Goal: Transaction & Acquisition: Purchase product/service

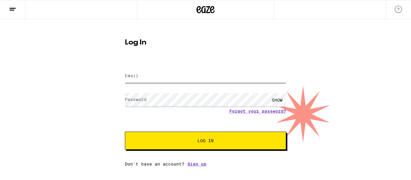
type input "[EMAIL_ADDRESS][DOMAIN_NAME]"
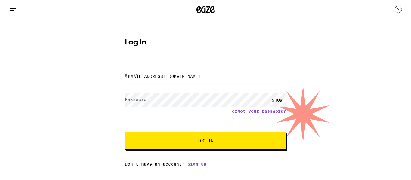
click at [224, 141] on span "Log In" at bounding box center [205, 141] width 113 height 4
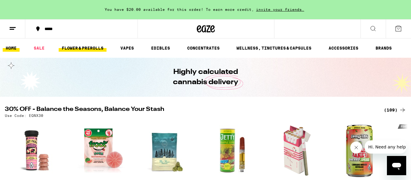
click at [92, 50] on link "FLOWER & PREROLLS" at bounding box center [83, 48] width 48 height 7
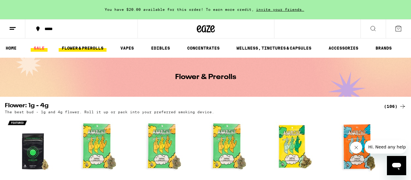
click at [44, 51] on link "SALE" at bounding box center [39, 48] width 17 height 7
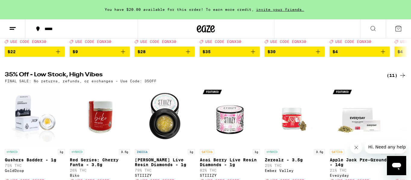
scroll to position [172, 0]
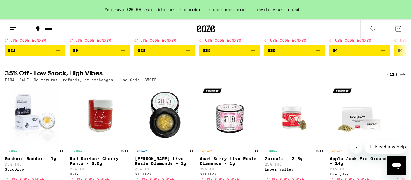
click at [401, 78] on icon at bounding box center [402, 74] width 7 height 7
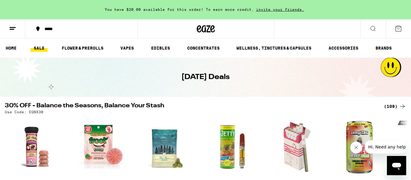
click at [398, 110] on div "(109)" at bounding box center [395, 106] width 22 height 7
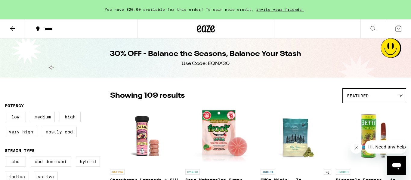
click at [24, 136] on label "Very High" at bounding box center [21, 132] width 32 height 10
click at [6, 113] on input "Very High" at bounding box center [6, 113] width 0 height 0
checkbox input "true"
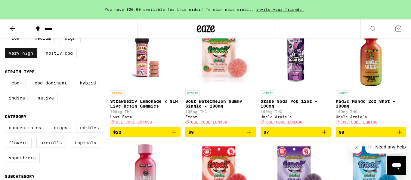
scroll to position [80, 0]
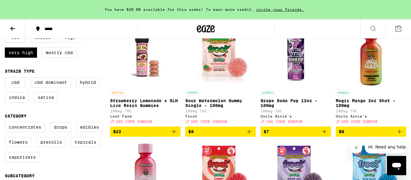
click at [171, 135] on icon "Add to bag" at bounding box center [173, 131] width 7 height 7
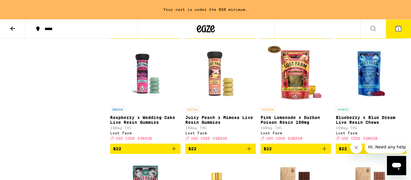
scroll to position [634, 0]
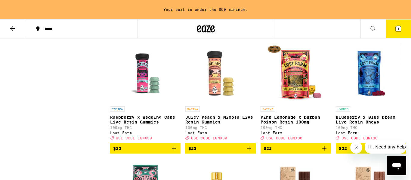
click at [361, 37] on span "$22" at bounding box center [371, 33] width 64 height 7
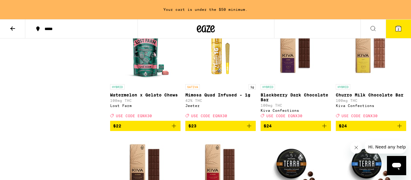
scroll to position [773, 0]
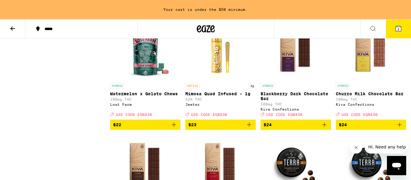
click at [248, 129] on icon "Add to bag" at bounding box center [249, 124] width 7 height 7
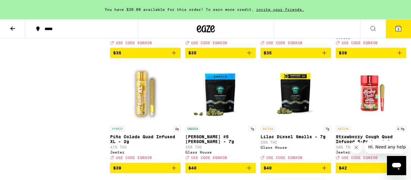
scroll to position [1531, 0]
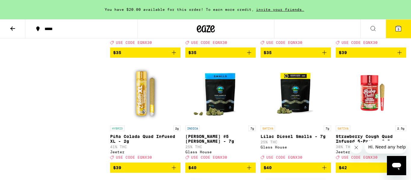
click at [399, 56] on icon "Add to bag" at bounding box center [399, 52] width 7 height 7
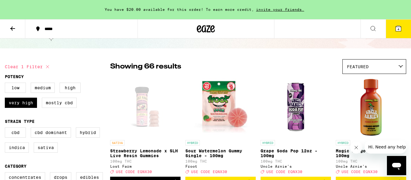
scroll to position [0, 0]
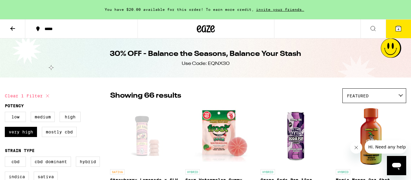
click at [16, 30] on button at bounding box center [12, 29] width 25 height 19
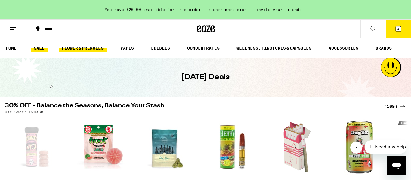
click at [99, 49] on link "FLOWER & PREROLLS" at bounding box center [83, 48] width 48 height 7
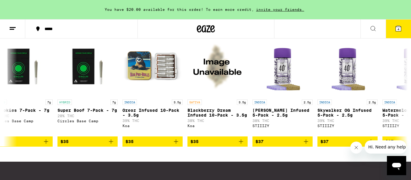
scroll to position [0, 2023]
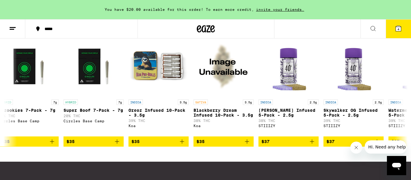
click at [181, 147] on button "$35" at bounding box center [159, 142] width 60 height 10
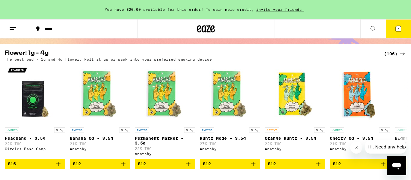
scroll to position [0, 0]
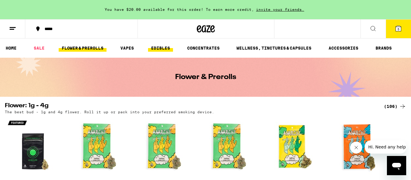
click at [164, 52] on link "EDIBLES" at bounding box center [160, 48] width 25 height 7
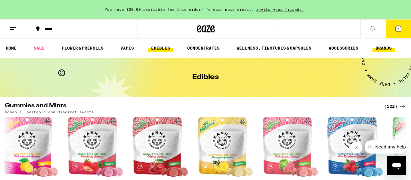
click at [388, 48] on link "BRANDS" at bounding box center [384, 48] width 22 height 7
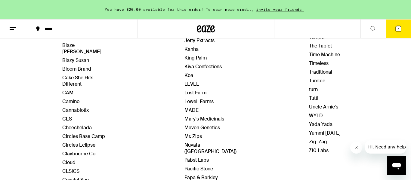
scroll to position [159, 0]
click at [318, 112] on link "WYLD" at bounding box center [316, 115] width 14 height 6
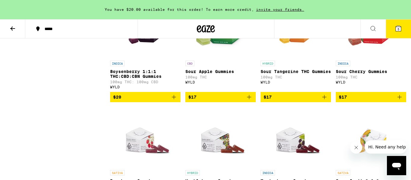
scroll to position [325, 0]
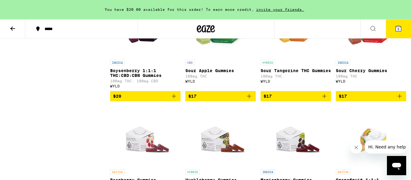
click at [402, 100] on icon "Add to bag" at bounding box center [399, 96] width 7 height 7
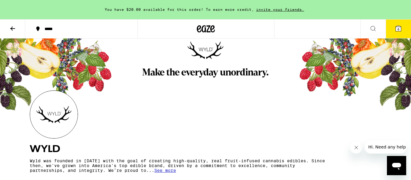
scroll to position [0, 0]
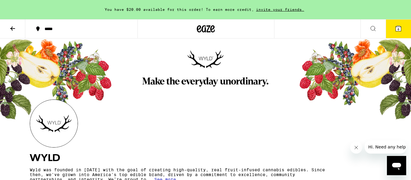
click at [17, 30] on button at bounding box center [12, 29] width 25 height 19
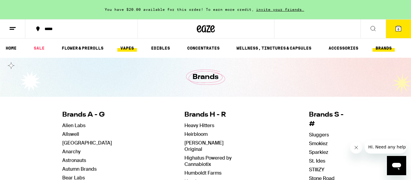
click at [125, 49] on link "VAPES" at bounding box center [127, 48] width 20 height 7
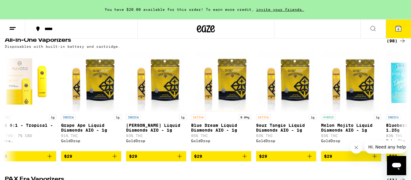
scroll to position [0, 985]
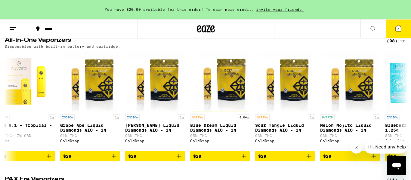
click at [179, 160] on icon "Add to bag" at bounding box center [178, 156] width 7 height 7
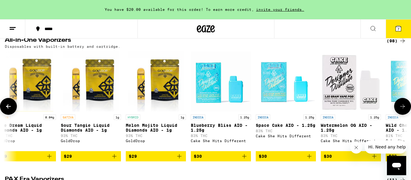
scroll to position [0, 1182]
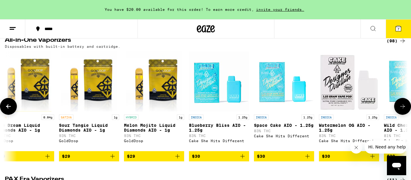
click at [180, 160] on icon "Add to bag" at bounding box center [177, 156] width 7 height 7
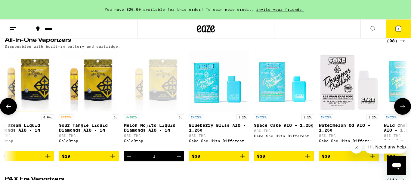
click at [402, 28] on icon at bounding box center [398, 28] width 7 height 7
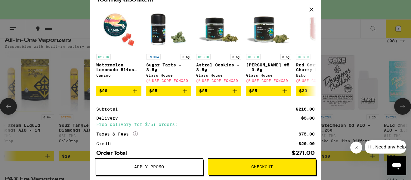
scroll to position [257, 0]
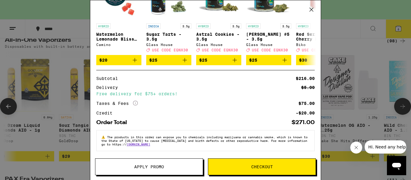
click at [168, 170] on button "Apply Promo" at bounding box center [149, 167] width 108 height 17
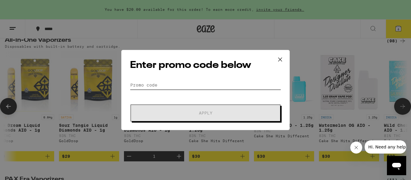
click at [180, 88] on input "Promo Code" at bounding box center [205, 85] width 151 height 9
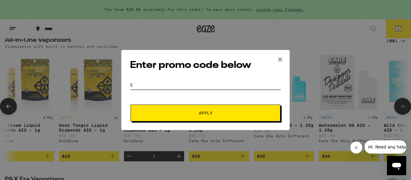
type input "e"
click at [279, 62] on icon at bounding box center [280, 59] width 9 height 9
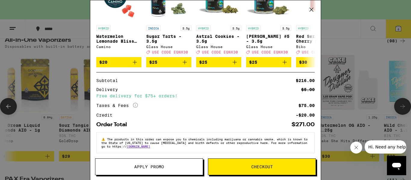
scroll to position [257, 0]
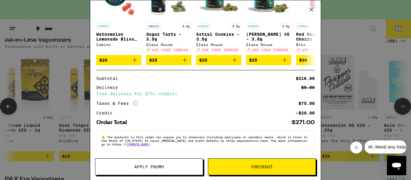
click at [230, 48] on span "USE CODE EQNX30" at bounding box center [220, 50] width 36 height 4
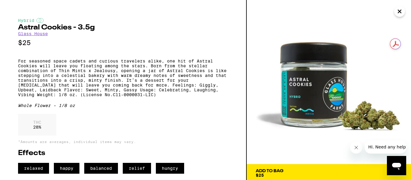
scroll to position [228, 0]
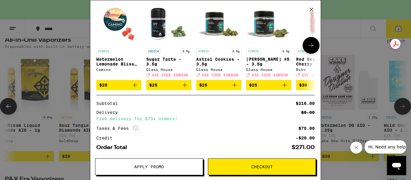
click at [183, 164] on button "Apply Promo" at bounding box center [149, 167] width 108 height 17
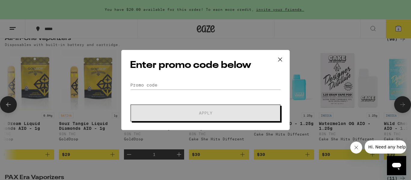
scroll to position [339, 0]
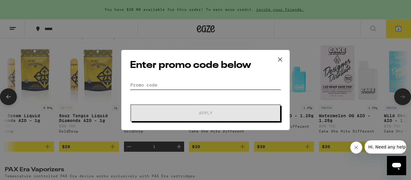
click at [148, 86] on input "Promo Code" at bounding box center [205, 85] width 151 height 9
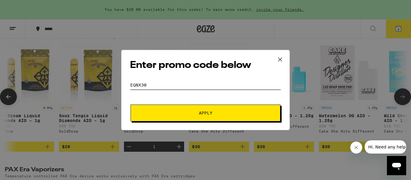
type input "eqnx30"
click at [259, 116] on button "Apply" at bounding box center [206, 113] width 150 height 17
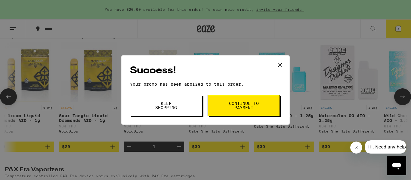
click at [248, 109] on span "Continue to payment" at bounding box center [244, 105] width 31 height 8
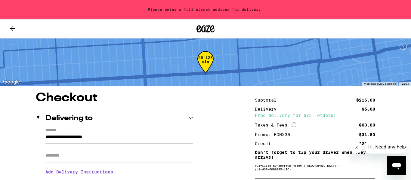
click at [116, 139] on input "**********" at bounding box center [119, 139] width 148 height 10
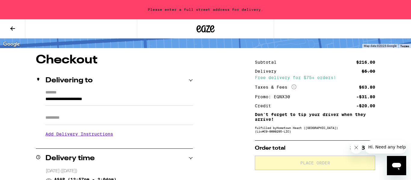
scroll to position [39, 0]
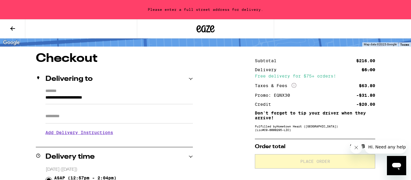
click at [140, 99] on input "**********" at bounding box center [119, 99] width 148 height 10
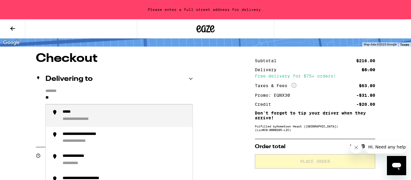
type input "*"
click at [91, 164] on div "**********" at bounding box center [125, 160] width 125 height 13
type input "**********"
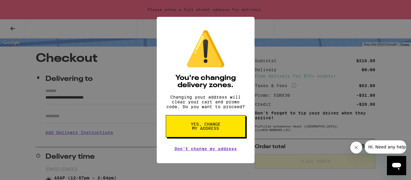
click at [228, 132] on button "Yes, change my address" at bounding box center [206, 126] width 80 height 22
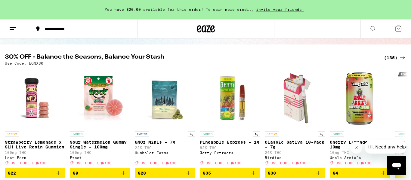
scroll to position [72, 0]
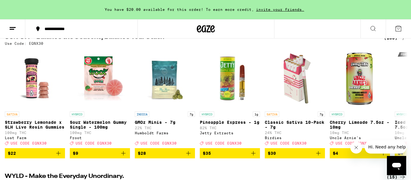
click at [56, 157] on icon "Add to bag" at bounding box center [58, 153] width 7 height 7
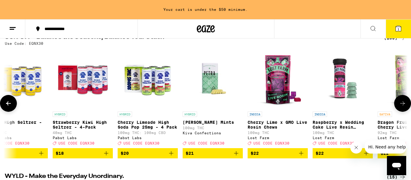
scroll to position [0, 2425]
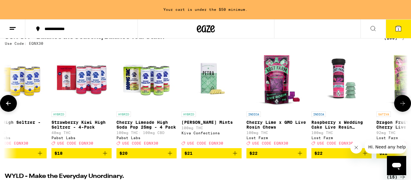
click at [301, 157] on icon "Add to bag" at bounding box center [300, 153] width 7 height 7
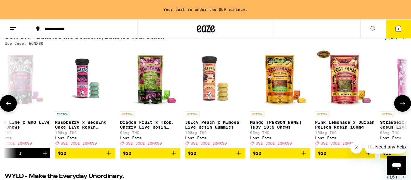
scroll to position [0, 2685]
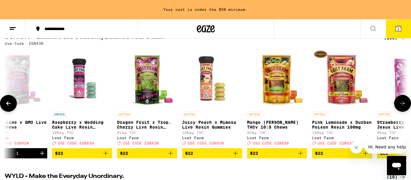
click at [170, 157] on icon "Add to bag" at bounding box center [170, 153] width 7 height 7
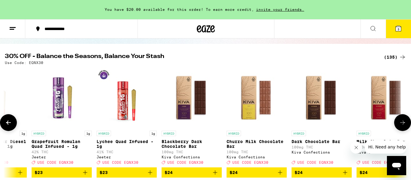
scroll to position [0, 0]
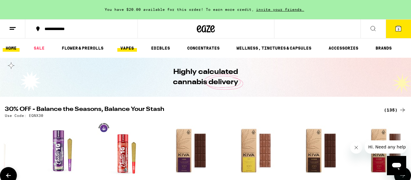
click at [131, 49] on link "VAPES" at bounding box center [127, 48] width 20 height 7
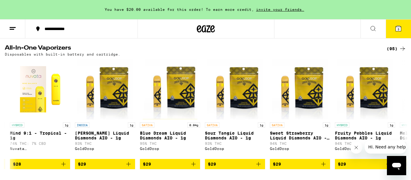
scroll to position [0, 843]
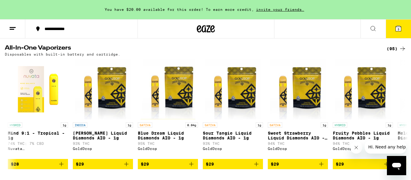
click at [125, 168] on icon "Add to bag" at bounding box center [126, 164] width 7 height 7
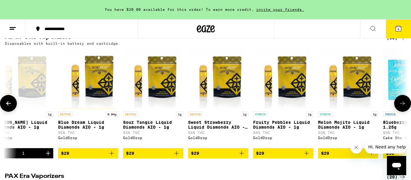
scroll to position [222, 0]
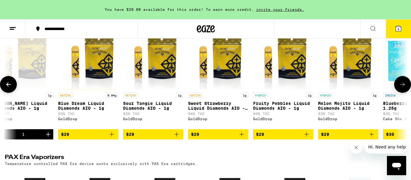
click at [244, 138] on icon "Add to bag" at bounding box center [241, 134] width 7 height 7
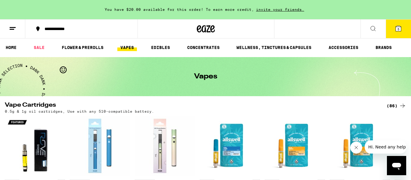
scroll to position [0, 0]
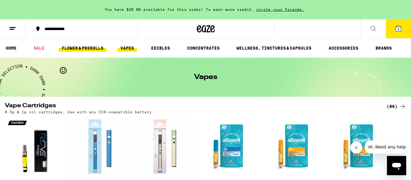
click at [89, 50] on link "FLOWER & PREROLLS" at bounding box center [83, 48] width 48 height 7
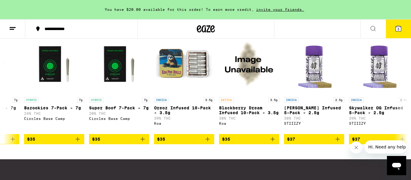
scroll to position [0, 2003]
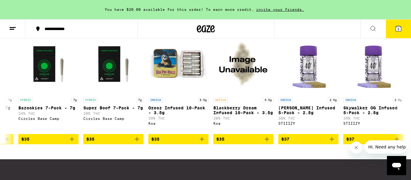
click at [198, 143] on span "$35" at bounding box center [178, 139] width 54 height 7
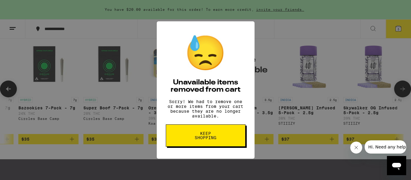
click at [220, 139] on span "Keep Shopping" at bounding box center [205, 136] width 31 height 8
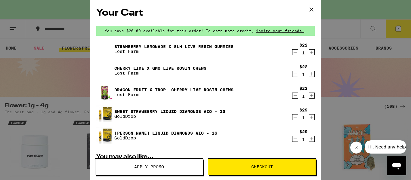
click at [316, 12] on button at bounding box center [311, 9] width 19 height 19
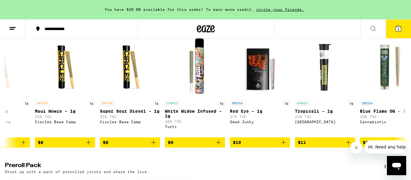
scroll to position [0, 620]
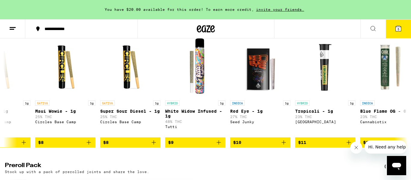
click at [221, 146] on icon "Add to bag" at bounding box center [218, 142] width 7 height 7
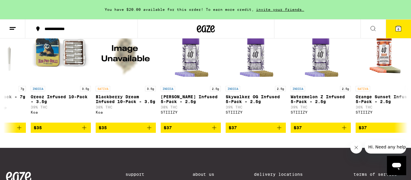
scroll to position [500, 0]
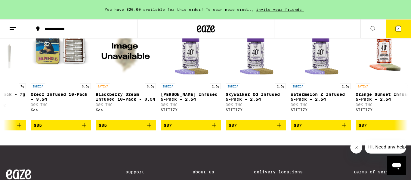
click at [345, 131] on button "$37" at bounding box center [321, 125] width 60 height 10
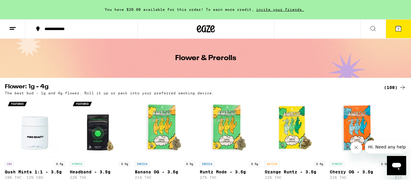
scroll to position [0, 0]
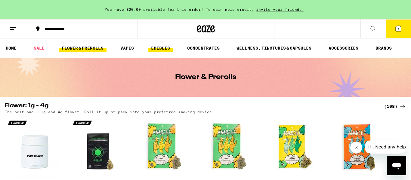
click at [163, 50] on link "EDIBLES" at bounding box center [160, 48] width 25 height 7
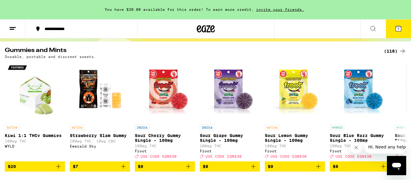
scroll to position [52, 0]
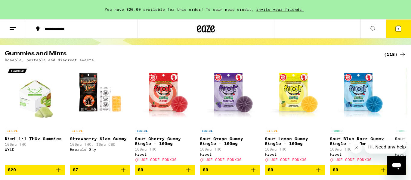
click at [401, 55] on icon at bounding box center [402, 54] width 7 height 7
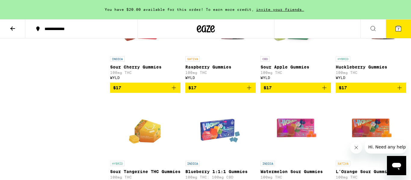
scroll to position [1214, 0]
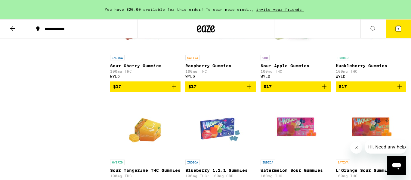
click at [172, 90] on icon "Add to bag" at bounding box center [173, 86] width 7 height 7
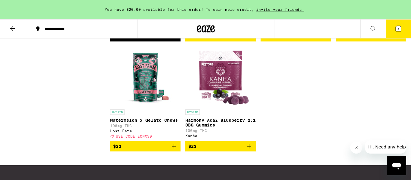
scroll to position [3262, 0]
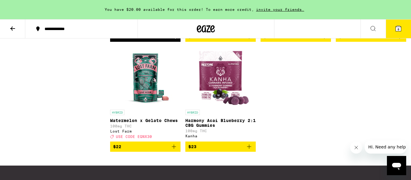
click at [251, 40] on icon "Add to bag" at bounding box center [249, 36] width 7 height 7
click at [405, 29] on button "9" at bounding box center [398, 29] width 25 height 19
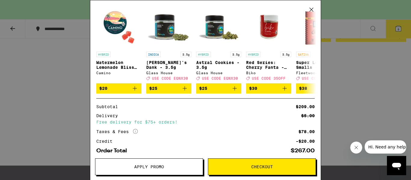
scroll to position [279, 0]
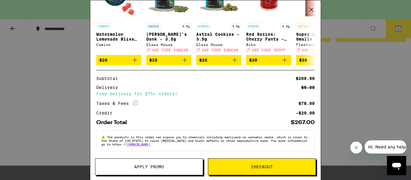
click at [171, 170] on button "Apply Promo" at bounding box center [149, 167] width 108 height 17
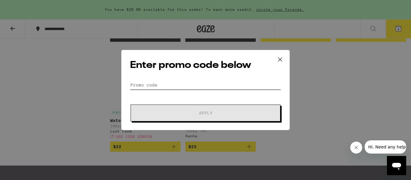
click at [167, 86] on input "Promo Code" at bounding box center [205, 85] width 151 height 9
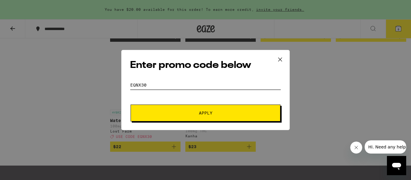
type input "eqnx30"
click at [258, 117] on button "Apply" at bounding box center [206, 113] width 150 height 17
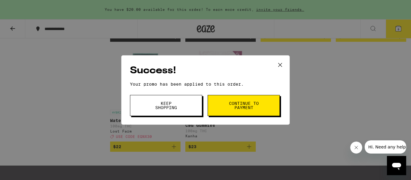
click at [268, 104] on button "Continue to payment" at bounding box center [244, 105] width 72 height 21
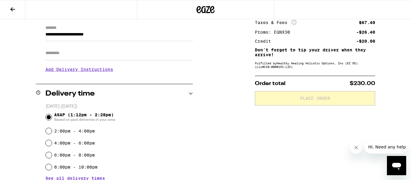
scroll to position [59, 0]
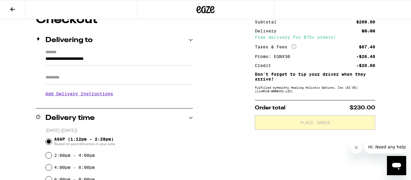
click at [99, 98] on h3 "Add Delivery Instructions" at bounding box center [119, 94] width 148 height 14
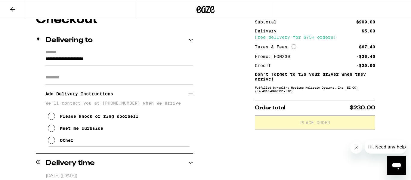
click at [52, 132] on icon at bounding box center [51, 128] width 7 height 7
click at [54, 147] on button "Other" at bounding box center [61, 141] width 26 height 12
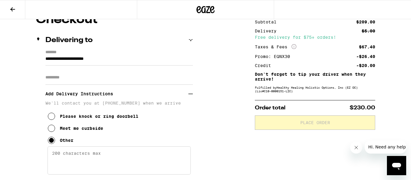
click at [100, 155] on textarea "Enter any other delivery instructions you want driver to know" at bounding box center [119, 161] width 143 height 28
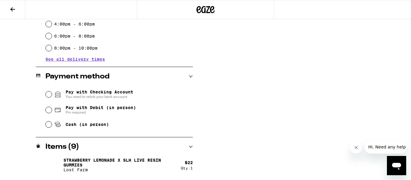
scroll to position [283, 0]
type textarea "Meet in the delivery zone on Meridian between Pacifica and Spectrum. The Villag…"
click at [52, 111] on input "Pay with Debit (in person) Pin required" at bounding box center [49, 110] width 6 height 6
radio input "true"
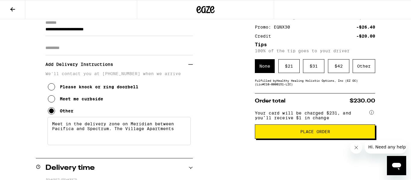
scroll to position [82, 0]
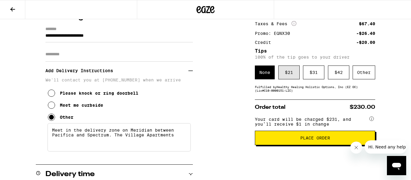
click at [296, 73] on div "$ 21" at bounding box center [289, 73] width 21 height 14
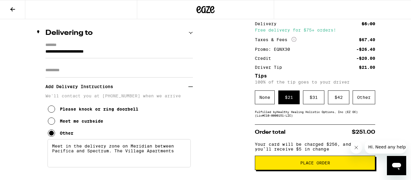
scroll to position [78, 0]
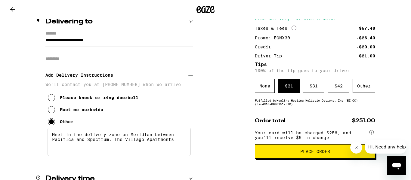
click at [328, 154] on span "Place Order" at bounding box center [316, 152] width 30 height 4
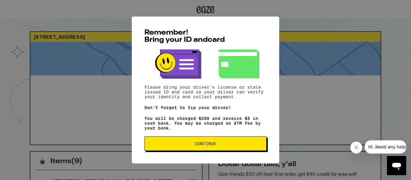
click at [243, 146] on span "Continue" at bounding box center [206, 144] width 112 height 4
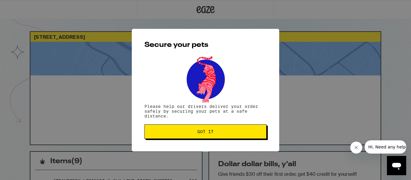
click at [232, 133] on span "Got it" at bounding box center [206, 132] width 112 height 4
